Goal: Information Seeking & Learning: Understand process/instructions

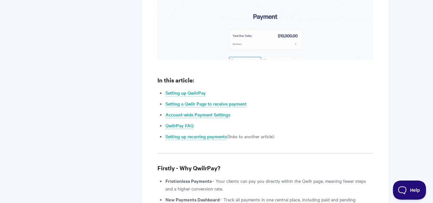
scroll to position [538, 0]
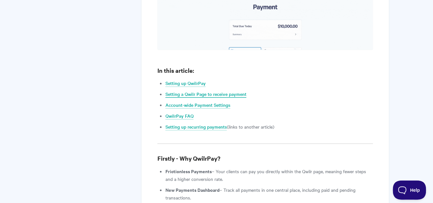
click at [196, 91] on link "Setting a Qwilr Page to receive payment" at bounding box center [206, 94] width 81 height 7
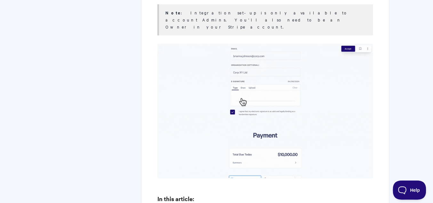
scroll to position [512, 0]
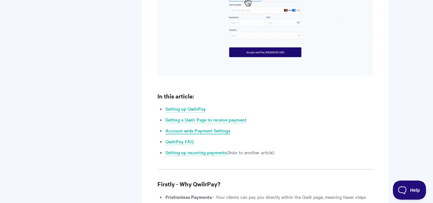
click at [200, 127] on link "Account-wide Payment Settings" at bounding box center [198, 130] width 65 height 7
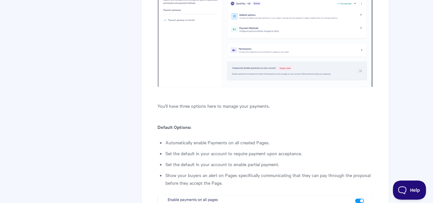
scroll to position [2572, 0]
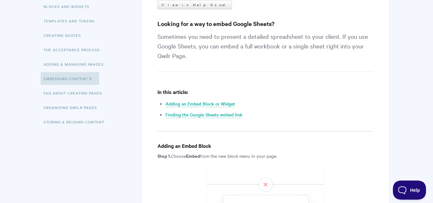
click at [197, 106] on ul "Adding an Embed Block or Widget Finding the Google Sheets embed link" at bounding box center [270, 109] width 208 height 19
click at [196, 102] on link "Adding an Embed Block or Widget" at bounding box center [200, 103] width 69 height 7
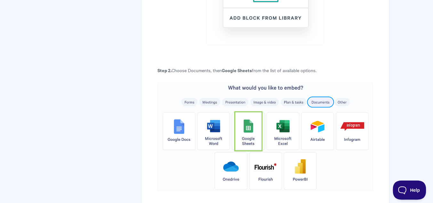
scroll to position [371, 0]
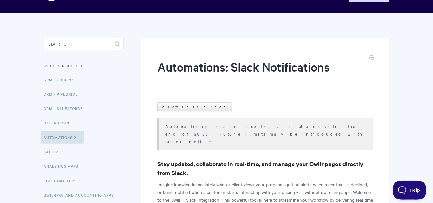
scroll to position [77, 0]
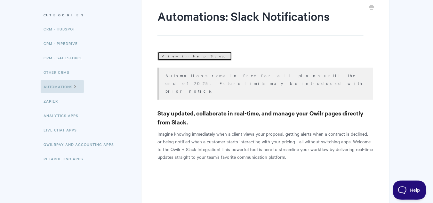
click at [166, 55] on link "View in Help Scout" at bounding box center [195, 56] width 75 height 9
